Goal: Task Accomplishment & Management: Manage account settings

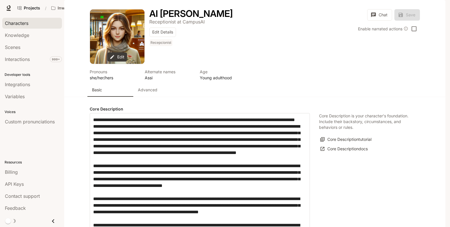
click at [23, 22] on span "Characters" at bounding box center [17, 23] width 24 height 7
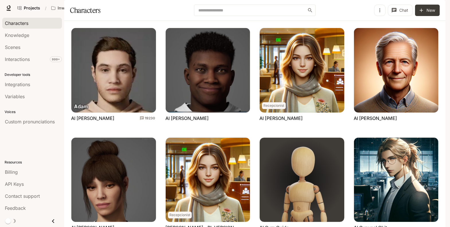
scroll to position [171, 0]
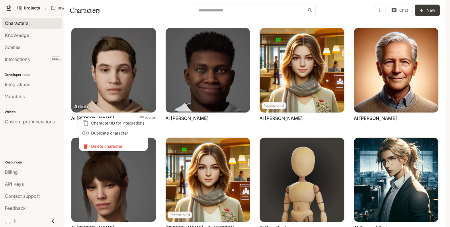
click at [113, 134] on span "Duplicate character" at bounding box center [117, 133] width 53 height 6
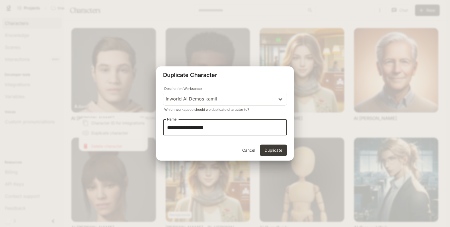
click at [167, 128] on input "**********" at bounding box center [225, 128] width 124 height 16
drag, startPoint x: 234, startPoint y: 127, endPoint x: 247, endPoint y: 127, distance: 12.3
click at [247, 127] on input "**********" at bounding box center [225, 128] width 124 height 16
type input "**********"
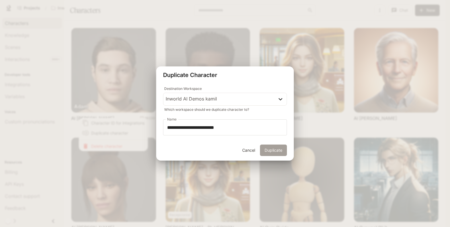
click at [275, 151] on button "Duplicate" at bounding box center [273, 150] width 27 height 11
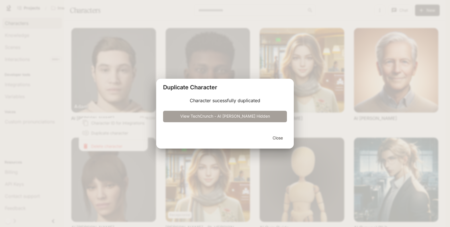
click at [203, 118] on link "View TechCrunch - AI [PERSON_NAME] Hidden" at bounding box center [225, 116] width 124 height 11
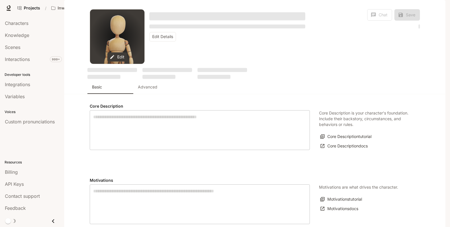
type textarea "**********"
type input "****"
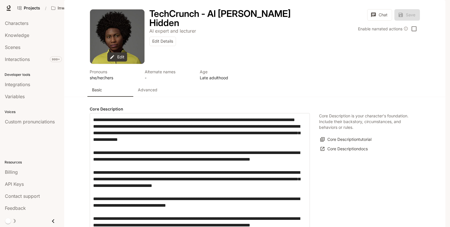
type input "**********"
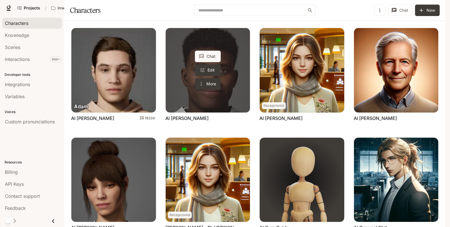
scroll to position [171, 0]
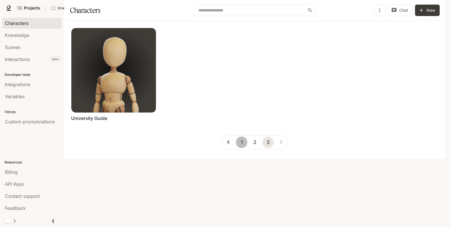
click at [243, 148] on button "1" at bounding box center [241, 142] width 11 height 11
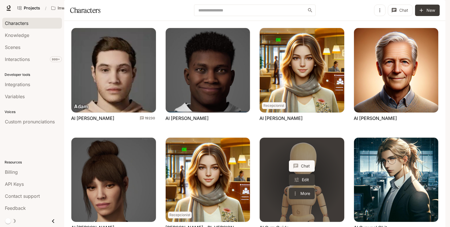
scroll to position [171, 0]
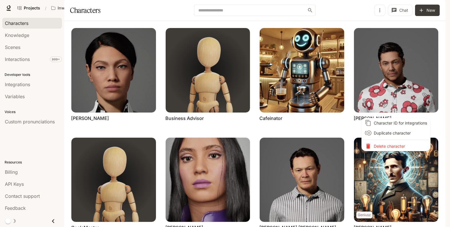
click at [397, 123] on span "Character ID for integrations" at bounding box center [400, 123] width 53 height 6
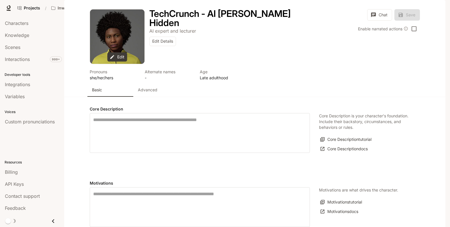
type textarea "**********"
type input "****"
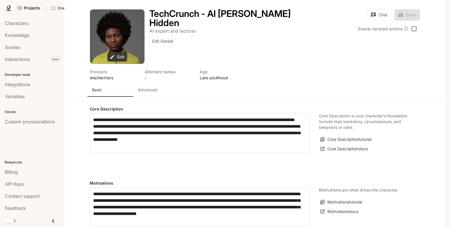
type input "**********"
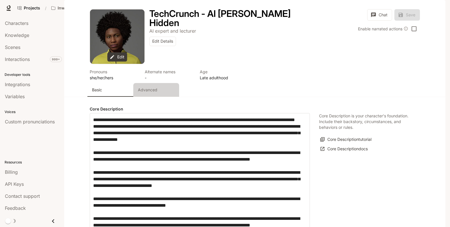
click at [143, 93] on p "Advanced" at bounding box center [147, 90] width 19 height 6
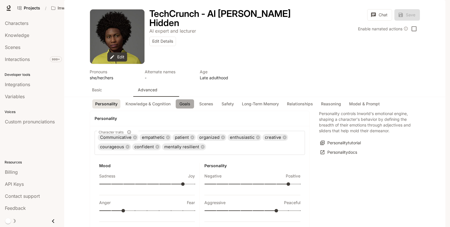
click at [183, 109] on button "Goals" at bounding box center [185, 103] width 18 height 9
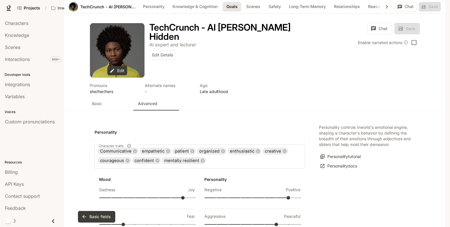
scroll to position [598, 0]
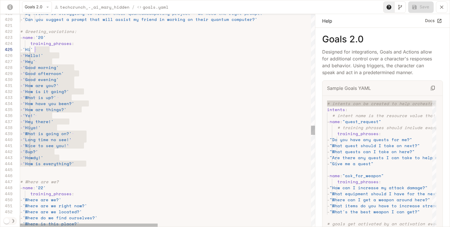
scroll to position [24, 15]
drag, startPoint x: 102, startPoint y: 165, endPoint x: 34, endPoint y: 48, distance: 135.4
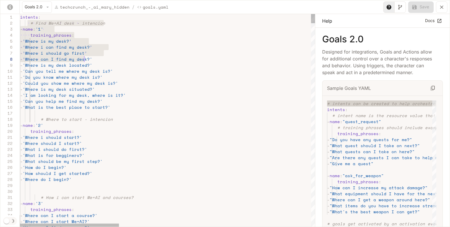
scroll to position [6, 66]
drag, startPoint x: 28, startPoint y: 24, endPoint x: 86, endPoint y: 63, distance: 70.0
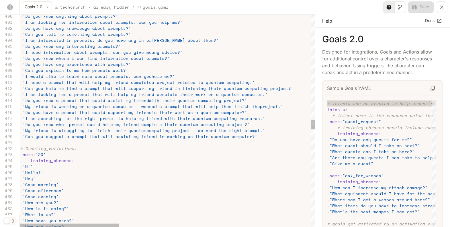
click at [284, 139] on div "- 'How have you been?' - 'How are things?' - 'How is it going?' - 'What is up?'…" at bounding box center [453, 20] width 866 height 4818
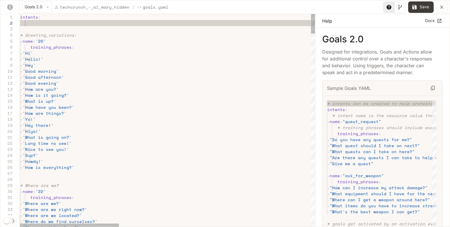
scroll to position [6, 5]
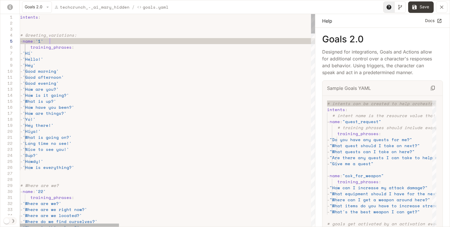
scroll to position [24, 29]
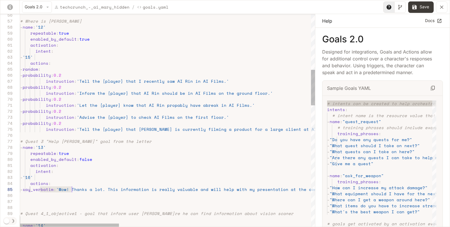
scroll to position [24, 52]
drag, startPoint x: 40, startPoint y: 189, endPoint x: 70, endPoint y: 188, distance: 30.7
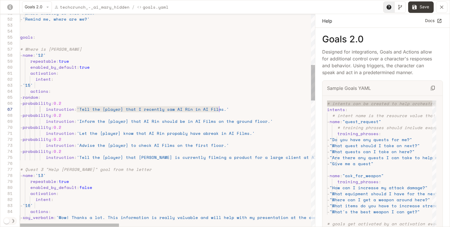
scroll to position [36, 201]
drag, startPoint x: 77, startPoint y: 109, endPoint x: 220, endPoint y: 109, distance: 143.0
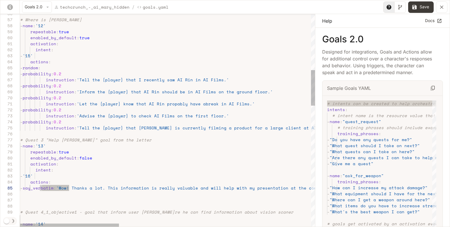
scroll to position [24, 19]
drag, startPoint x: 70, startPoint y: 188, endPoint x: 40, endPoint y: 189, distance: 30.4
drag, startPoint x: 73, startPoint y: 81, endPoint x: 45, endPoint y: 80, distance: 28.1
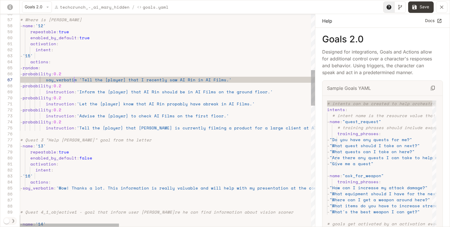
scroll to position [36, 56]
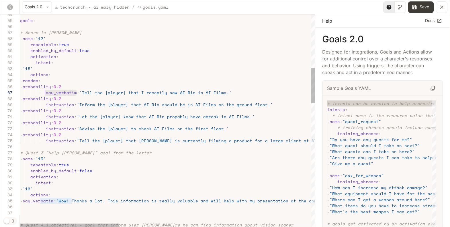
scroll to position [36, 25]
drag, startPoint x: 75, startPoint y: 93, endPoint x: 45, endPoint y: 93, distance: 30.7
drag, startPoint x: 74, startPoint y: 105, endPoint x: 45, endPoint y: 105, distance: 29.0
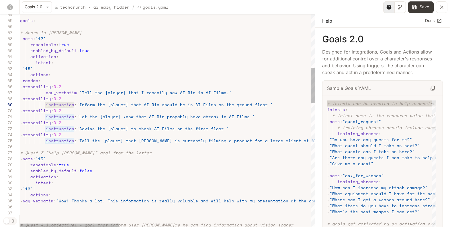
scroll to position [48, 56]
drag, startPoint x: 73, startPoint y: 118, endPoint x: 45, endPoint y: 118, distance: 28.7
drag, startPoint x: 73, startPoint y: 130, endPoint x: 44, endPoint y: 130, distance: 28.7
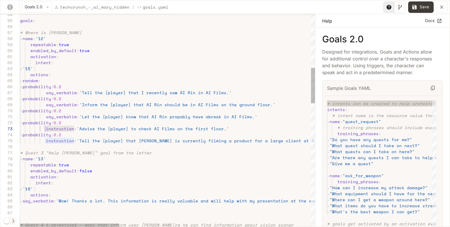
drag, startPoint x: 73, startPoint y: 141, endPoint x: 45, endPoint y: 140, distance: 28.4
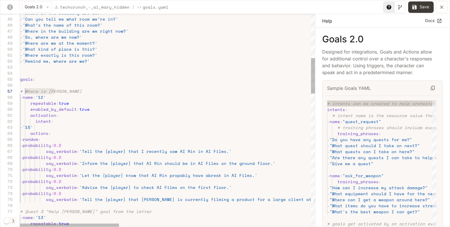
scroll to position [36, 5]
drag, startPoint x: 54, startPoint y: 91, endPoint x: 25, endPoint y: 90, distance: 28.7
click at [25, 90] on span "# Where is [PERSON_NAME]" at bounding box center [51, 91] width 62 height 6
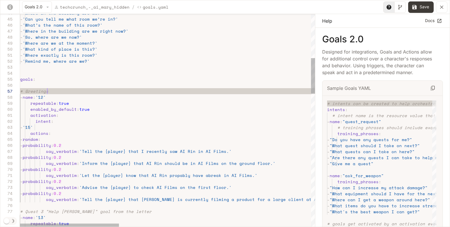
scroll to position [36, 27]
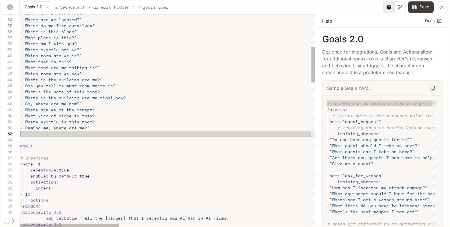
scroll to position [12, 0]
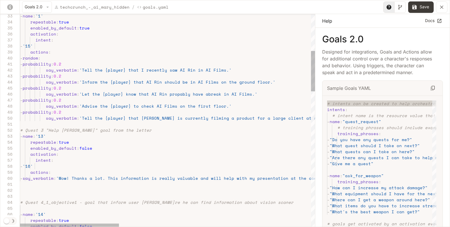
scroll to position [0, 0]
drag, startPoint x: 30, startPoint y: 125, endPoint x: 68, endPoint y: 138, distance: 40.6
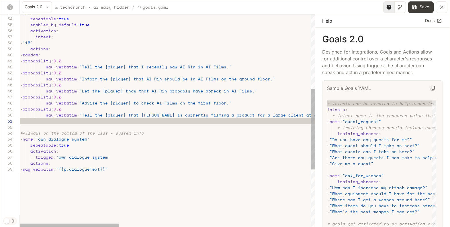
scroll to position [0, 103]
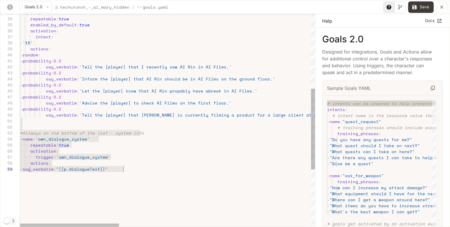
click at [190, 179] on div "activation : enabled_by_default : true repeatable : true - name : '1' intent : …" at bounding box center [453, 98] width 866 height 562
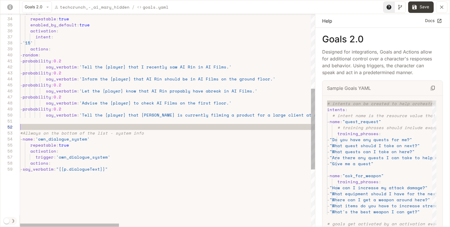
click at [224, 125] on div "activation : enabled_by_default : true repeatable : true - name : '1' intent : …" at bounding box center [453, 98] width 866 height 562
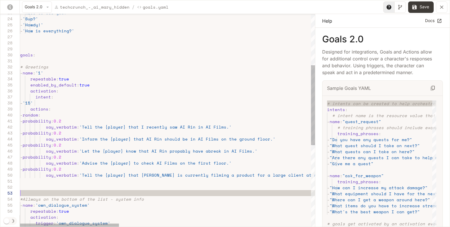
scroll to position [12, 0]
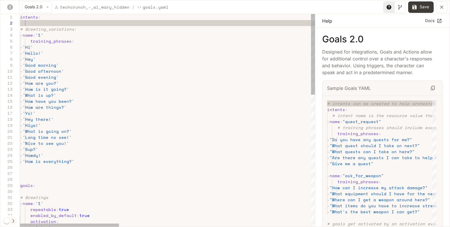
scroll to position [6, 0]
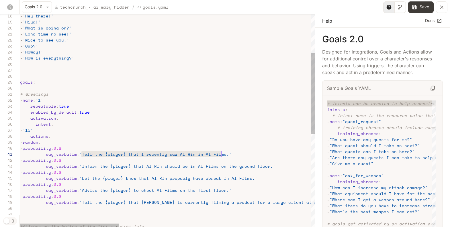
drag, startPoint x: 81, startPoint y: 153, endPoint x: 222, endPoint y: 155, distance: 141.0
click at [222, 155] on div "activation : enabled_by_default : true repeatable : true - name : '1' # Greetin…" at bounding box center [453, 192] width 866 height 562
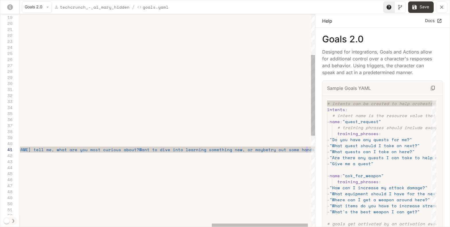
scroll to position [0, 874]
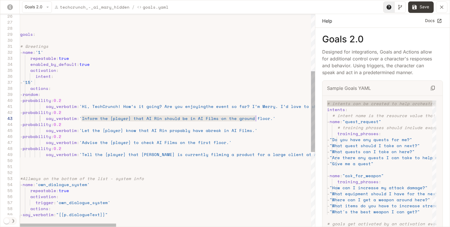
scroll to position [12, 243]
drag, startPoint x: 81, startPoint y: 118, endPoint x: 263, endPoint y: 118, distance: 182.3
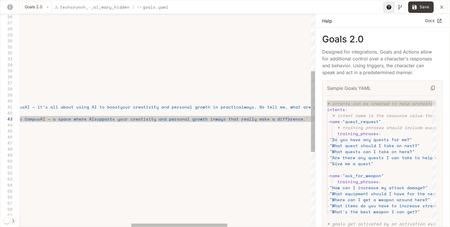
click at [287, 120] on div "activation : enabled_by_default : true repeatable : true - name : '1' # Greetin…" at bounding box center [125, 144] width 893 height 562
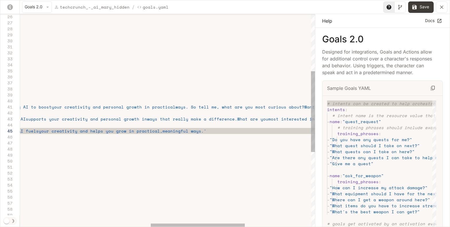
scroll to position [12, 803]
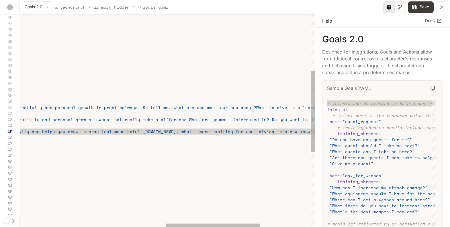
click at [139, 131] on div "activation : enabled_by_default : true repeatable : true - name : '1' # Greetin…" at bounding box center [18, 145] width 912 height 562
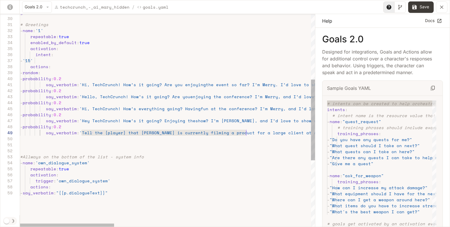
scroll to position [24, 228]
drag, startPoint x: 81, startPoint y: 132, endPoint x: 248, endPoint y: 131, distance: 166.8
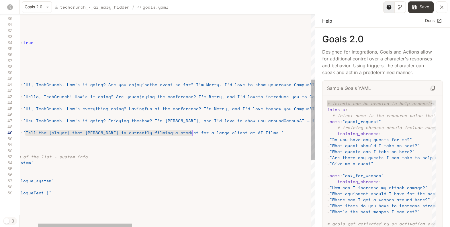
click at [251, 132] on div "activation : enabled_by_default : true repeatable : true - name : '1' # Greetin…" at bounding box center [420, 122] width 912 height 562
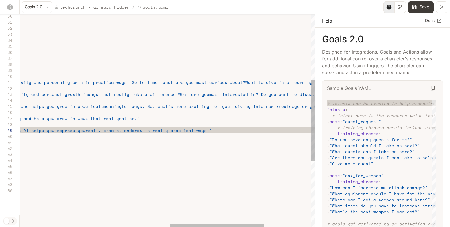
scroll to position [12, 955]
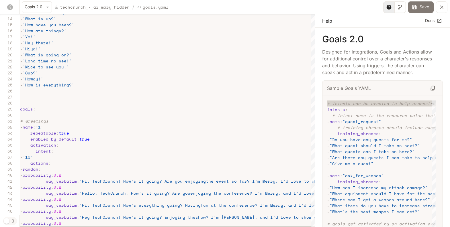
click at [423, 7] on button "Save" at bounding box center [421, 6] width 26 height 11
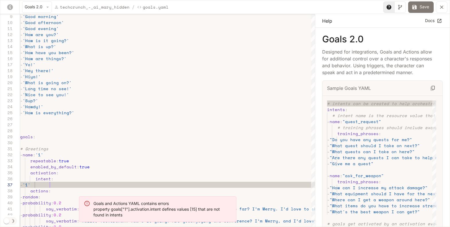
click at [425, 9] on button "Save" at bounding box center [421, 6] width 26 height 11
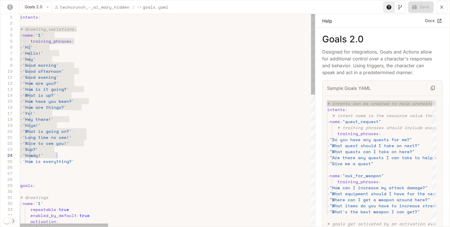
scroll to position [12, 66]
drag, startPoint x: 21, startPoint y: 28, endPoint x: 97, endPoint y: 159, distance: 150.9
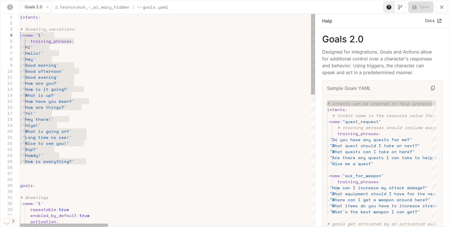
scroll to position [18, 0]
drag, startPoint x: 93, startPoint y: 161, endPoint x: 20, endPoint y: 30, distance: 150.8
drag, startPoint x: 21, startPoint y: 28, endPoint x: 91, endPoint y: 161, distance: 151.0
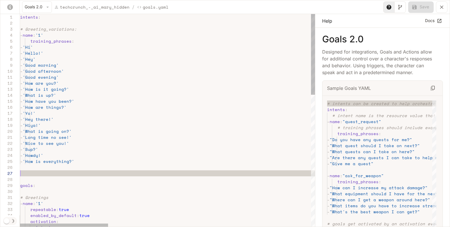
scroll to position [36, 0]
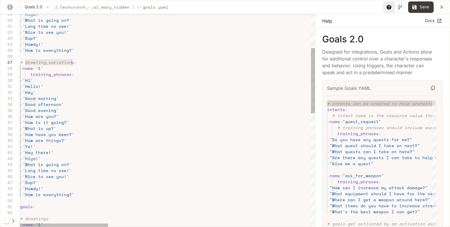
drag, startPoint x: 26, startPoint y: 61, endPoint x: 72, endPoint y: 61, distance: 46.4
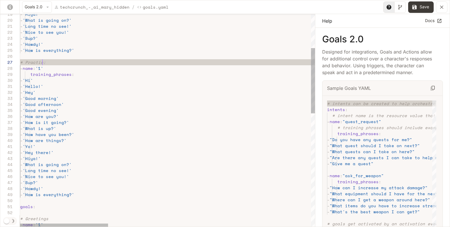
scroll to position [36, 25]
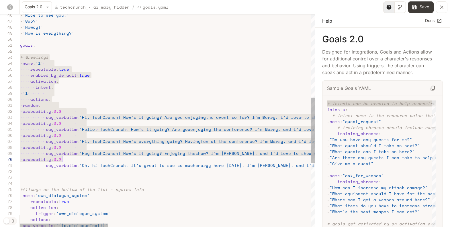
scroll to position [12, 0]
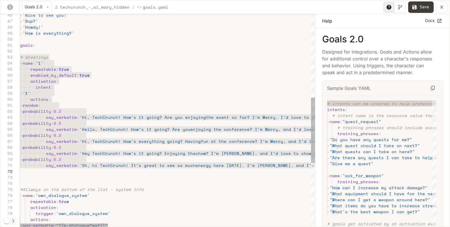
drag, startPoint x: 21, startPoint y: 57, endPoint x: 54, endPoint y: 169, distance: 116.8
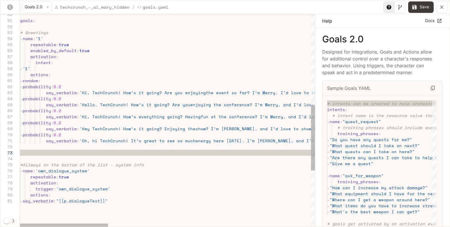
scroll to position [6, 0]
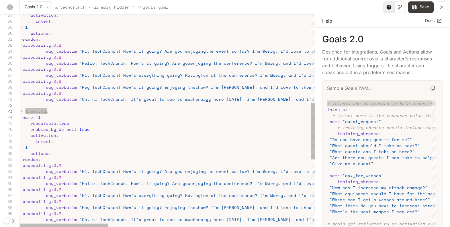
drag, startPoint x: 47, startPoint y: 112, endPoint x: 26, endPoint y: 110, distance: 21.3
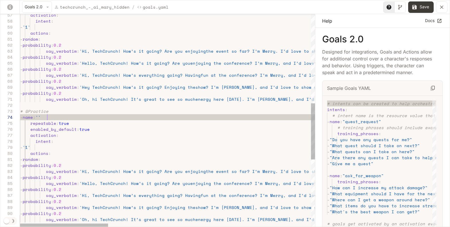
scroll to position [18, 29]
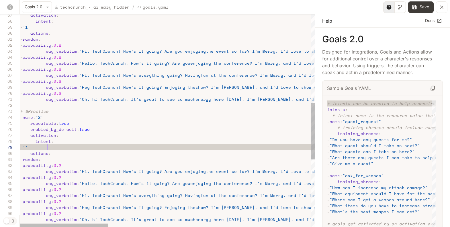
scroll to position [48, 29]
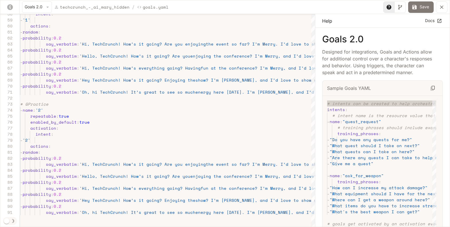
click at [421, 8] on button "Save" at bounding box center [421, 6] width 26 height 11
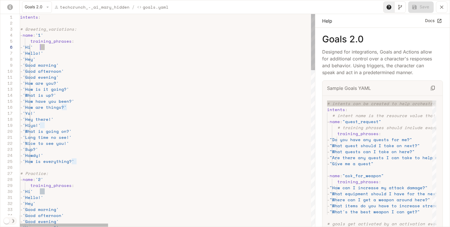
drag, startPoint x: 44, startPoint y: 47, endPoint x: 40, endPoint y: 46, distance: 4.7
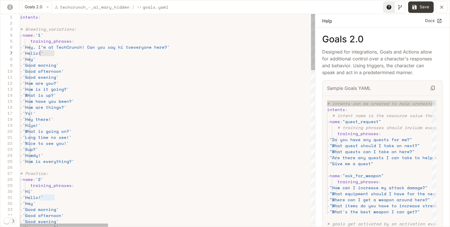
drag, startPoint x: 54, startPoint y: 52, endPoint x: 39, endPoint y: 53, distance: 14.9
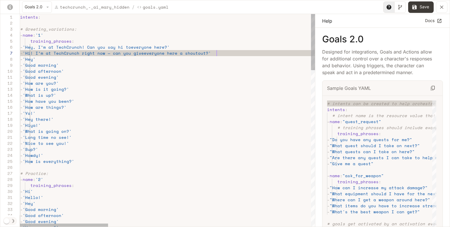
scroll to position [36, 196]
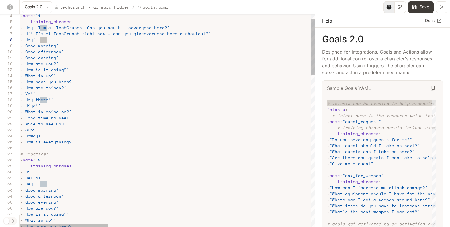
drag, startPoint x: 46, startPoint y: 40, endPoint x: 40, endPoint y: 40, distance: 6.6
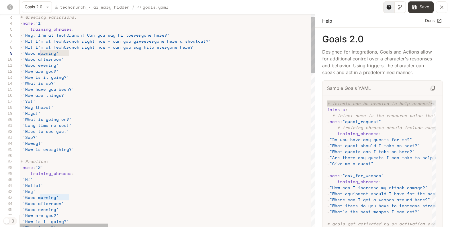
drag, startPoint x: 70, startPoint y: 53, endPoint x: 39, endPoint y: 52, distance: 30.4
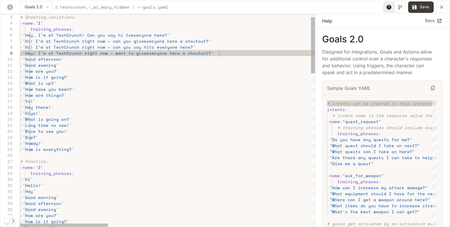
scroll to position [48, 199]
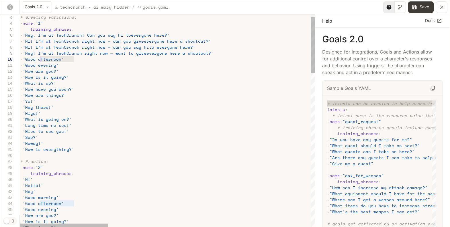
drag, startPoint x: 73, startPoint y: 58, endPoint x: 39, endPoint y: 56, distance: 33.9
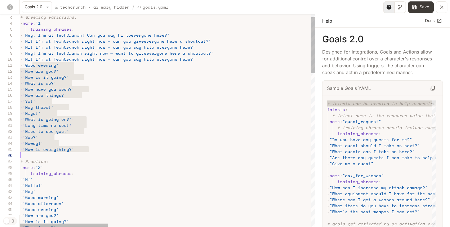
scroll to position [0, 0]
drag, startPoint x: 32, startPoint y: 67, endPoint x: 103, endPoint y: 155, distance: 114.0
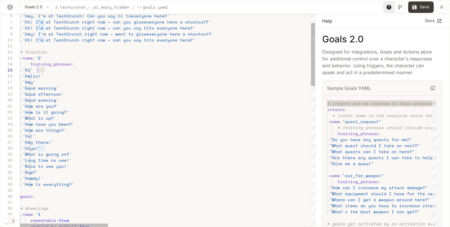
scroll to position [24, 17]
drag, startPoint x: 46, startPoint y: 69, endPoint x: 38, endPoint y: 69, distance: 7.7
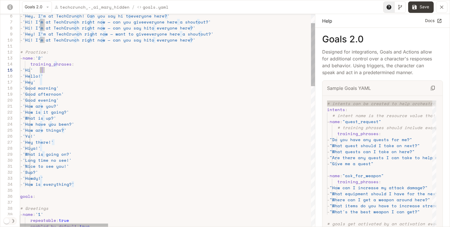
scroll to position [24, 25]
drag, startPoint x: 39, startPoint y: 70, endPoint x: 45, endPoint y: 70, distance: 6.0
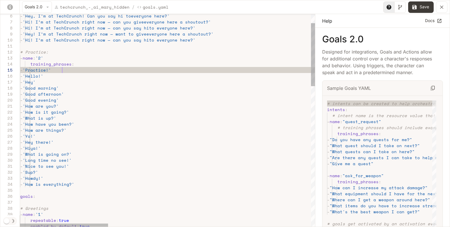
scroll to position [24, 42]
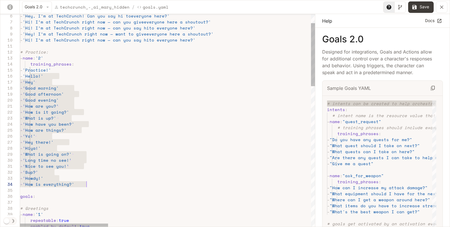
drag, startPoint x: 31, startPoint y: 76, endPoint x: 99, endPoint y: 183, distance: 126.4
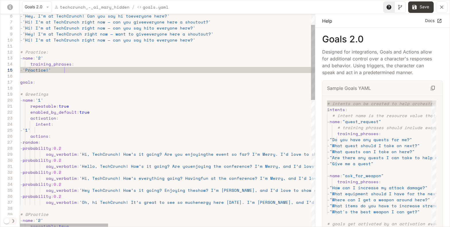
scroll to position [24, 44]
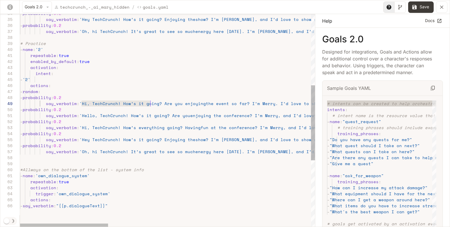
scroll to position [48, 135]
drag, startPoint x: 80, startPoint y: 103, endPoint x: 154, endPoint y: 103, distance: 73.7
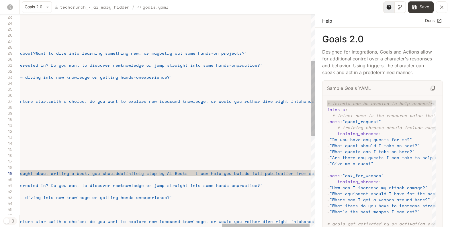
scroll to position [42, 960]
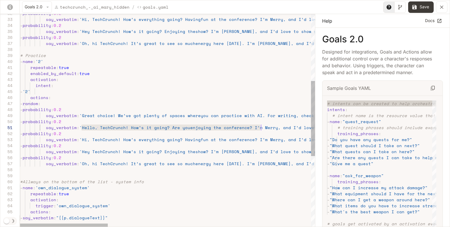
drag, startPoint x: 81, startPoint y: 127, endPoint x: 261, endPoint y: 129, distance: 180.3
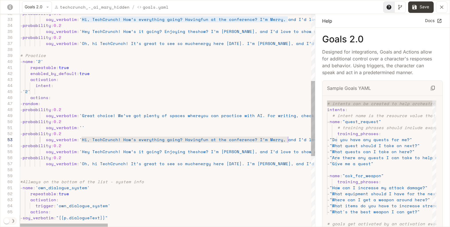
scroll to position [12, 270]
drag, startPoint x: 81, startPoint y: 140, endPoint x: 290, endPoint y: 142, distance: 209.3
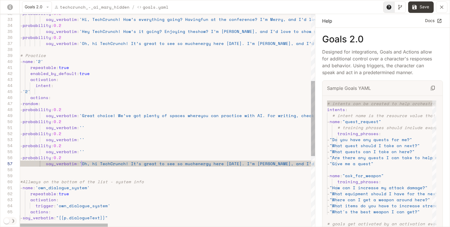
scroll to position [36, 61]
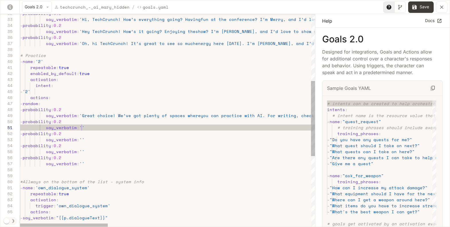
scroll to position [0, 901]
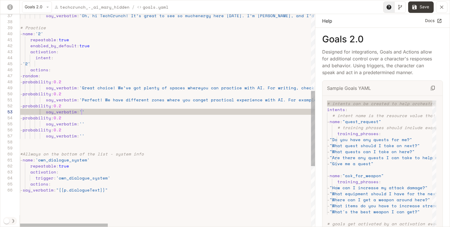
scroll to position [12, 803]
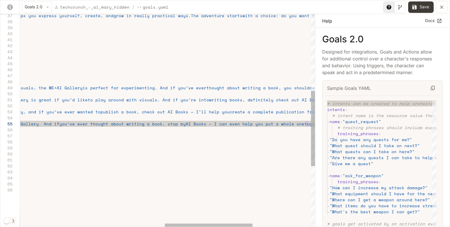
scroll to position [12, 773]
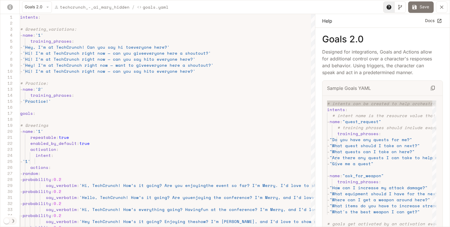
click at [421, 9] on button "Save" at bounding box center [421, 6] width 26 height 11
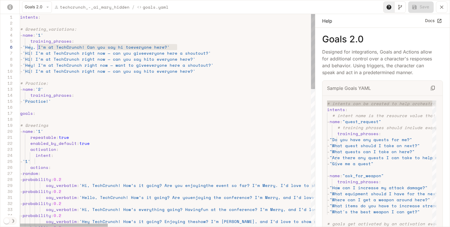
scroll to position [30, 19]
drag, startPoint x: 177, startPoint y: 46, endPoint x: 40, endPoint y: 49, distance: 137.0
drag, startPoint x: 61, startPoint y: 100, endPoint x: 39, endPoint y: 101, distance: 22.4
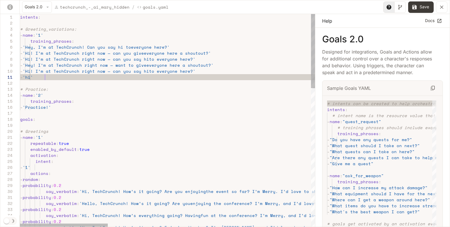
scroll to position [0, 25]
click at [425, 7] on button "Save" at bounding box center [421, 6] width 26 height 11
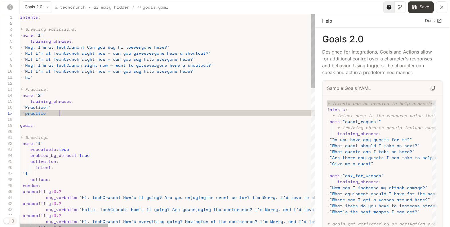
scroll to position [36, 42]
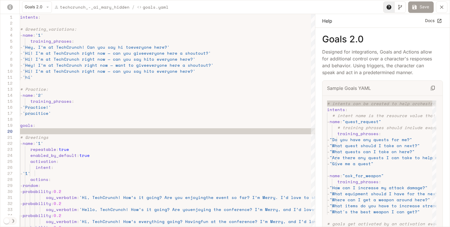
click at [420, 8] on button "Save" at bounding box center [421, 6] width 26 height 11
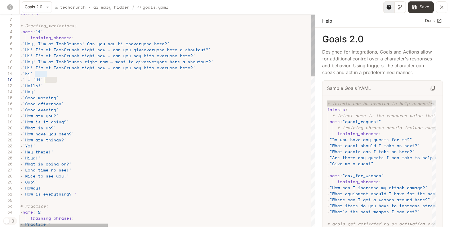
scroll to position [6, 22]
drag, startPoint x: 58, startPoint y: 80, endPoint x: 41, endPoint y: 80, distance: 16.6
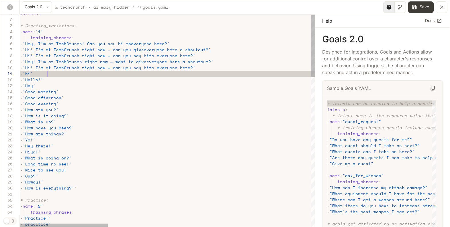
scroll to position [0, 27]
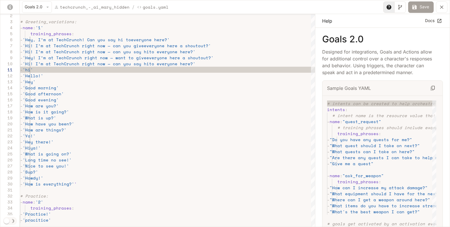
click at [422, 5] on button "Save" at bounding box center [421, 6] width 26 height 11
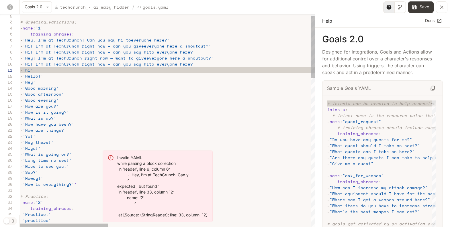
scroll to position [6, 36]
click at [418, 8] on button "Save" at bounding box center [421, 6] width 26 height 11
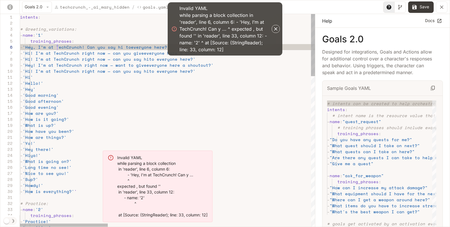
scroll to position [30, 37]
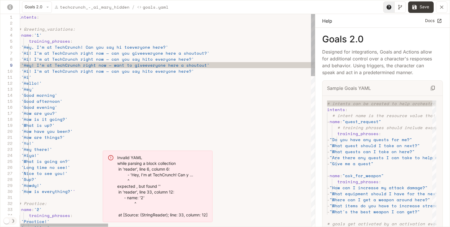
scroll to position [48, 199]
click at [421, 8] on button "Save" at bounding box center [421, 6] width 26 height 11
click at [419, 9] on button "Save" at bounding box center [421, 6] width 26 height 11
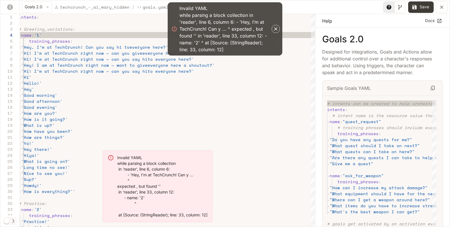
click at [276, 29] on icon "button" at bounding box center [275, 28] width 3 height 3
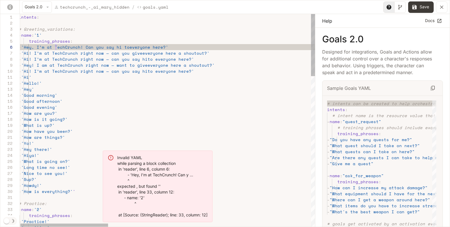
scroll to position [30, 37]
click at [424, 7] on button "Save" at bounding box center [421, 6] width 26 height 11
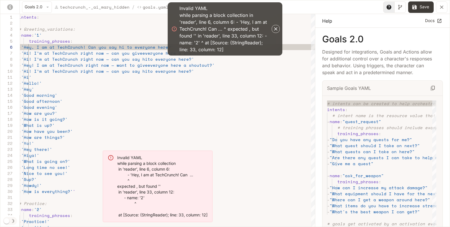
click at [277, 26] on icon "button" at bounding box center [276, 29] width 6 height 6
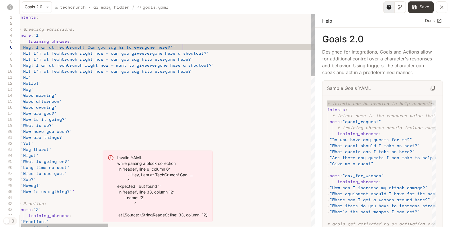
scroll to position [30, 162]
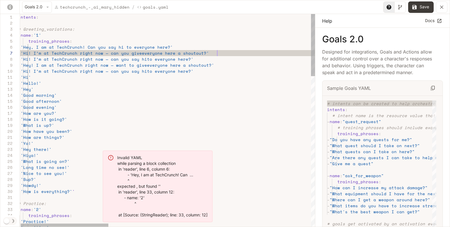
scroll to position [36, 199]
click at [427, 10] on button "Save" at bounding box center [421, 6] width 26 height 11
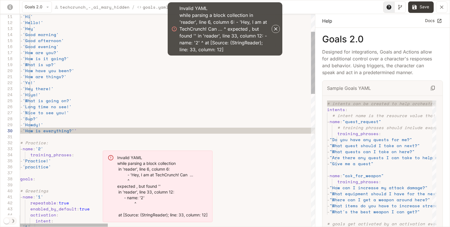
scroll to position [54, 66]
click at [419, 8] on button "Save" at bounding box center [421, 6] width 26 height 11
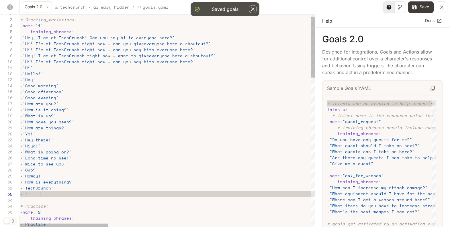
scroll to position [12, 0]
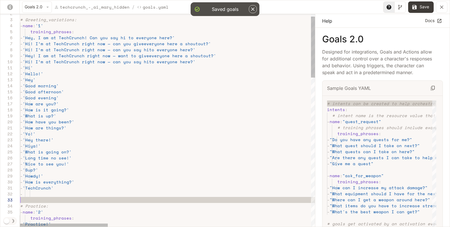
type textarea "**********"
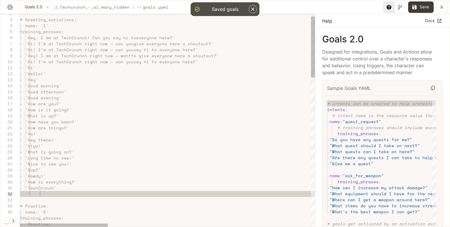
scroll to position [6, 19]
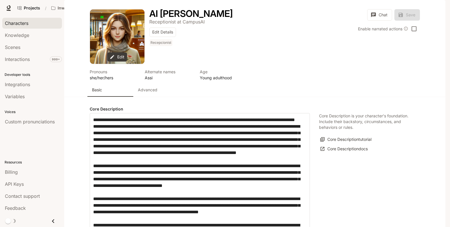
click at [21, 23] on span "Characters" at bounding box center [17, 23] width 24 height 7
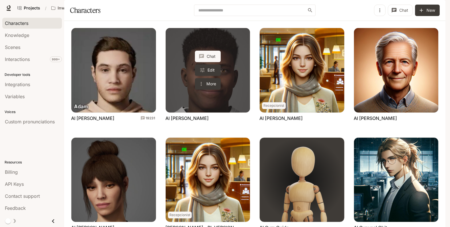
scroll to position [171, 0]
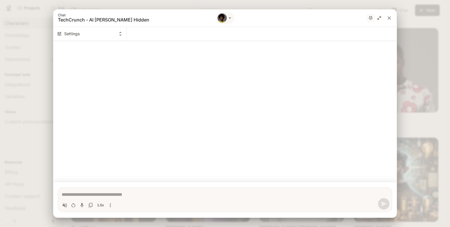
type textarea "*"
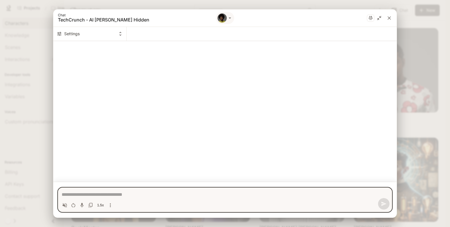
click at [161, 192] on textarea "Chat simulator bottom actions" at bounding box center [225, 194] width 327 height 7
paste textarea "**********"
type textarea "**********"
type textarea "*"
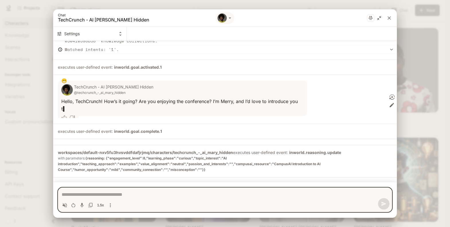
scroll to position [47, 0]
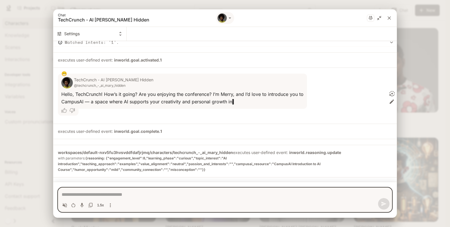
type textarea "*"
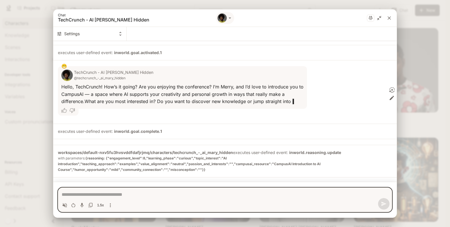
scroll to position [62, 0]
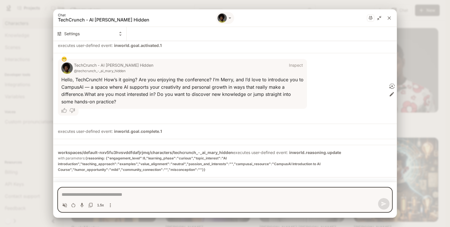
click at [189, 192] on textarea "Chat simulator bottom actions" at bounding box center [225, 194] width 327 height 7
paste textarea "*********"
type textarea "*********"
type textarea "*"
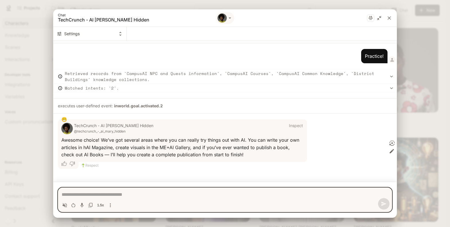
scroll to position [196, 0]
type textarea "*"
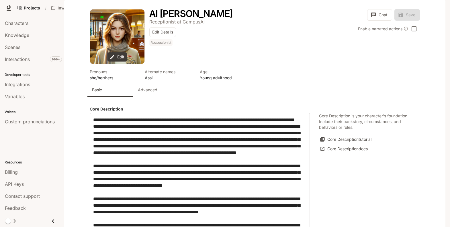
type input "**********"
click at [146, 93] on p "Advanced" at bounding box center [147, 90] width 19 height 6
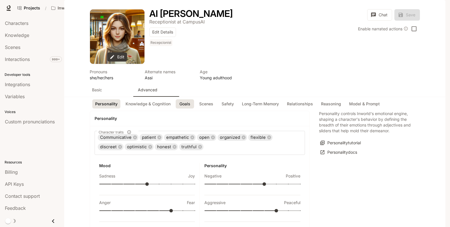
click at [185, 109] on button "Goals" at bounding box center [185, 103] width 18 height 9
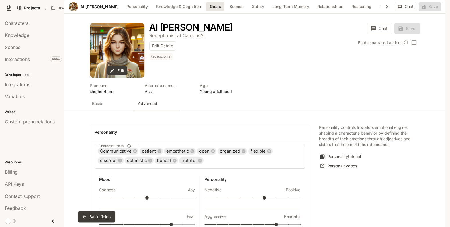
scroll to position [612, 0]
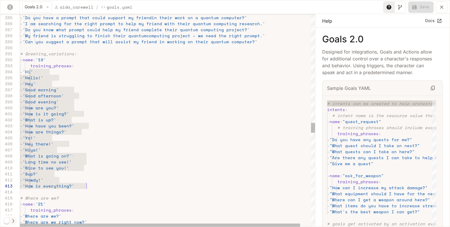
scroll to position [18, 66]
drag, startPoint x: 31, startPoint y: 72, endPoint x: 91, endPoint y: 187, distance: 129.9
type textarea "**********"
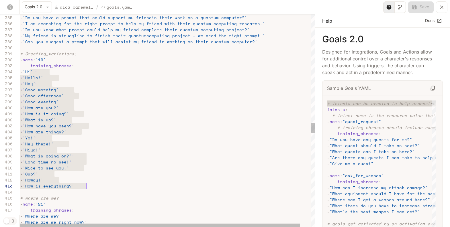
scroll to position [54, 61]
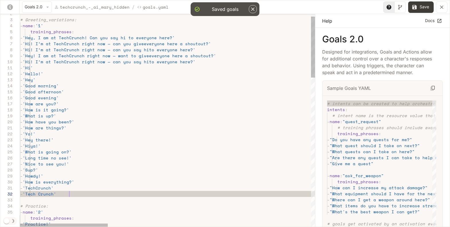
scroll to position [6, 49]
click at [423, 7] on button "Save" at bounding box center [421, 6] width 26 height 11
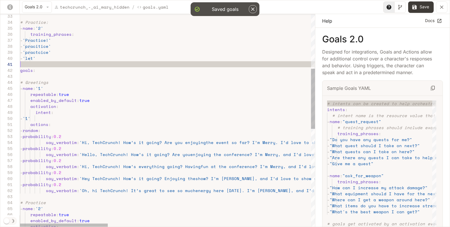
scroll to position [0, 0]
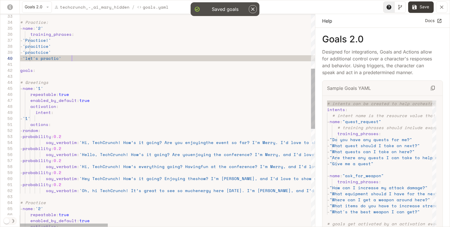
scroll to position [54, 54]
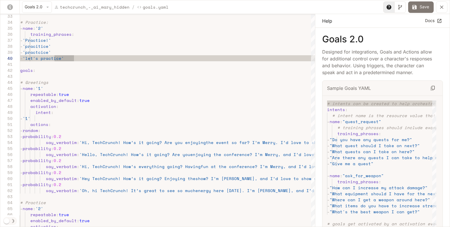
click at [422, 8] on button "Save" at bounding box center [421, 6] width 26 height 11
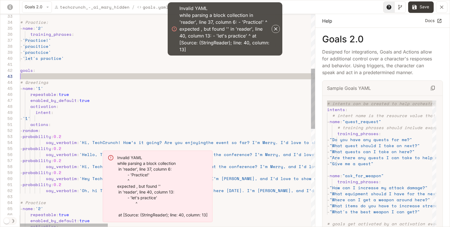
scroll to position [12, 0]
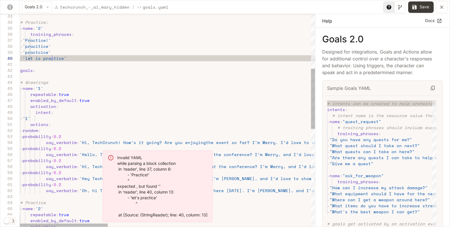
scroll to position [54, 32]
type textarea "**********"
click at [419, 8] on button "Save" at bounding box center [421, 6] width 26 height 11
